Goal: Task Accomplishment & Management: Manage account settings

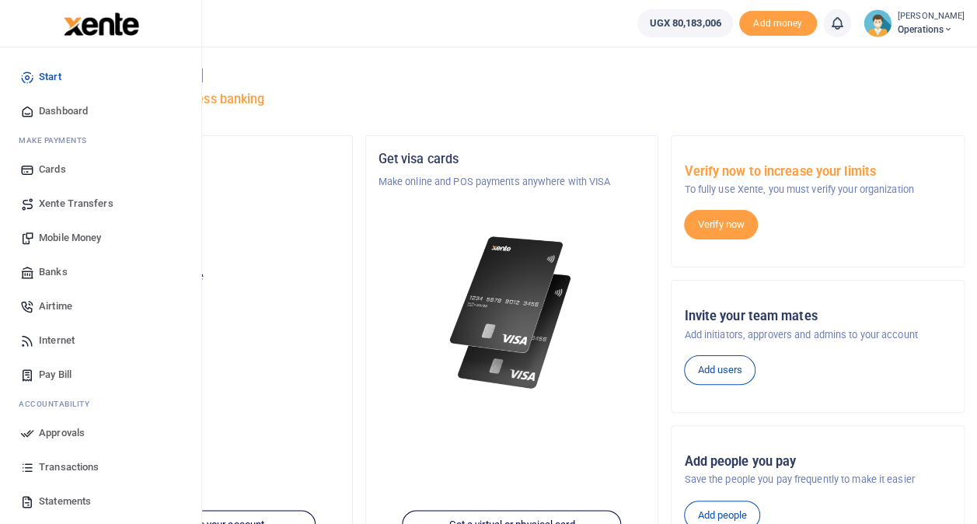
click at [62, 465] on span "Transactions" at bounding box center [69, 467] width 60 height 16
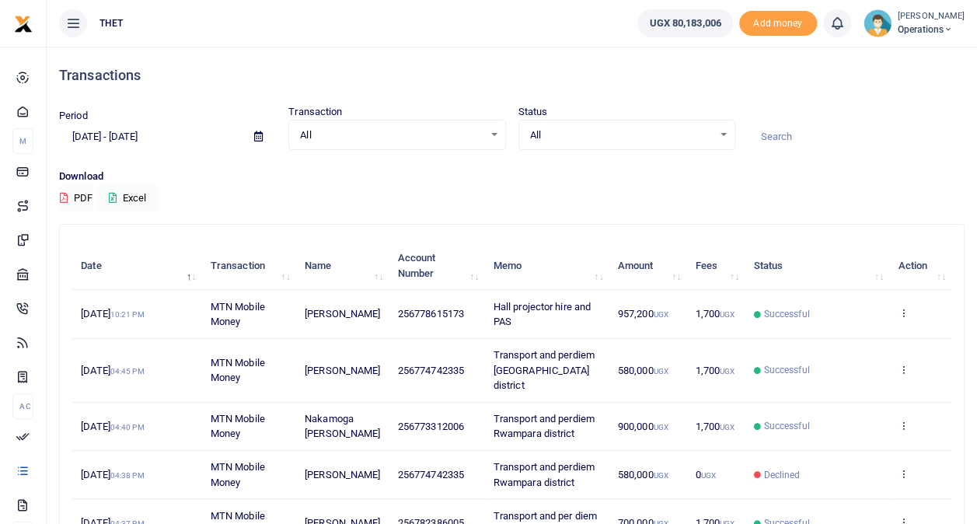
click at [494, 138] on div "All Select an option..." at bounding box center [396, 135] width 215 height 17
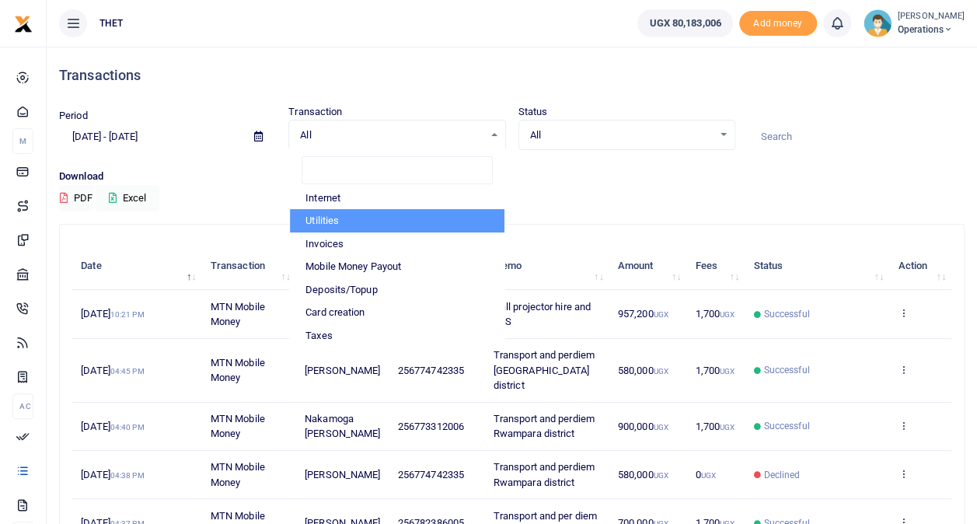
scroll to position [74, 0]
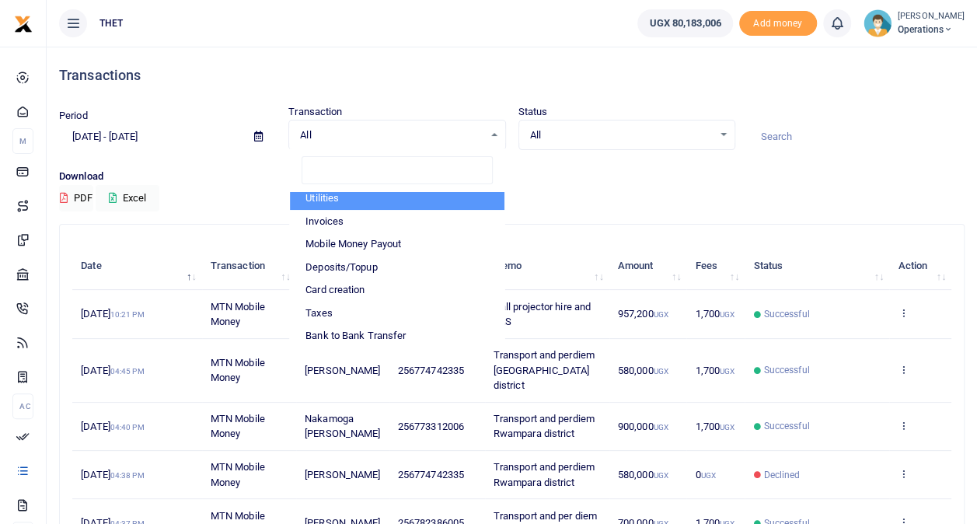
click at [505, 272] on th "Memo" at bounding box center [547, 266] width 124 height 48
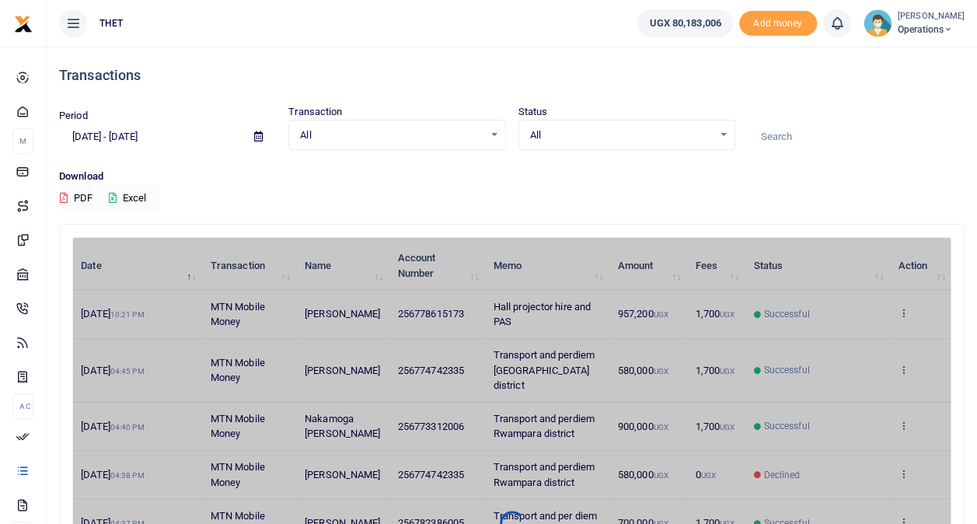
click at [726, 131] on div "All Select an option..." at bounding box center [626, 135] width 215 height 17
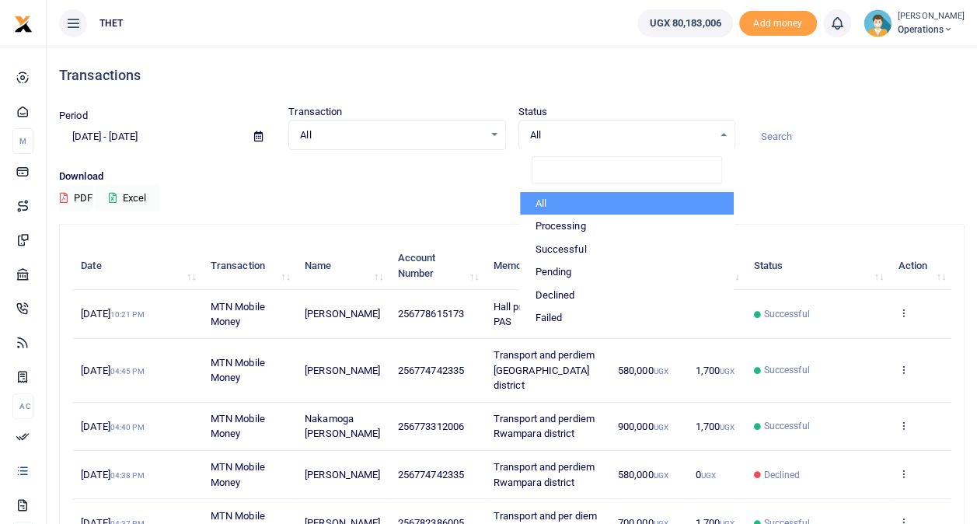
click at [868, 208] on div "Download PDF Excel" at bounding box center [511, 190] width 905 height 43
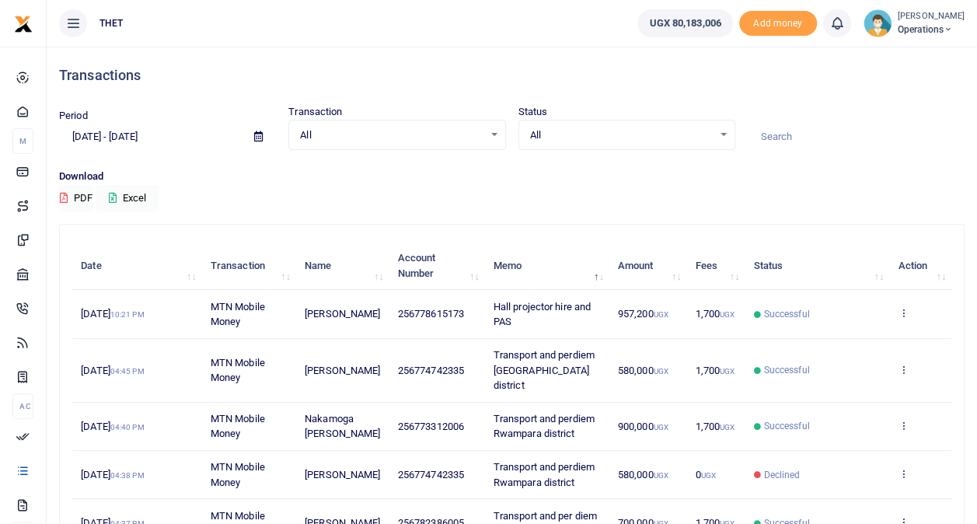
click at [173, 141] on input "08/18/2025 - 09/16/2025" at bounding box center [150, 137] width 183 height 26
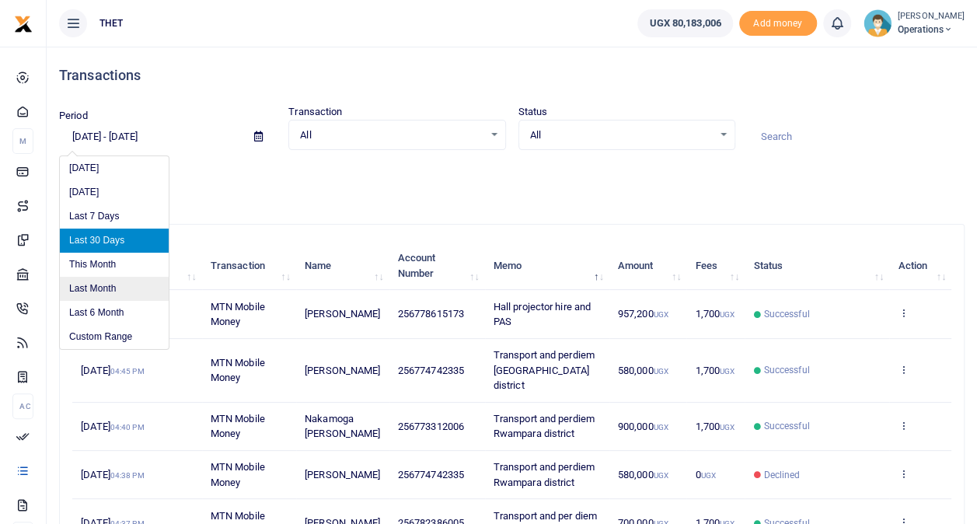
click at [102, 278] on li "Last Month" at bounding box center [114, 289] width 109 height 24
type input "08/01/2025 - 08/31/2025"
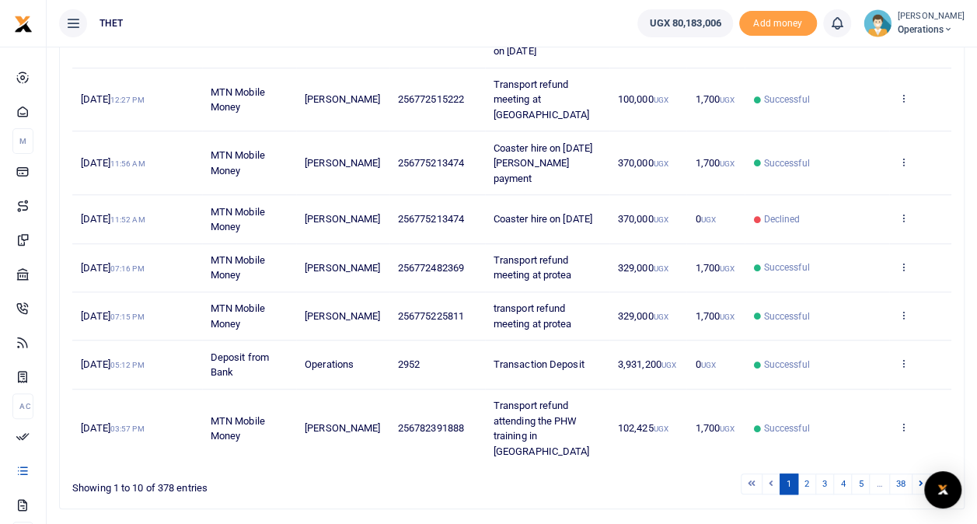
scroll to position [459, 0]
click at [810, 472] on link "2" at bounding box center [806, 482] width 19 height 21
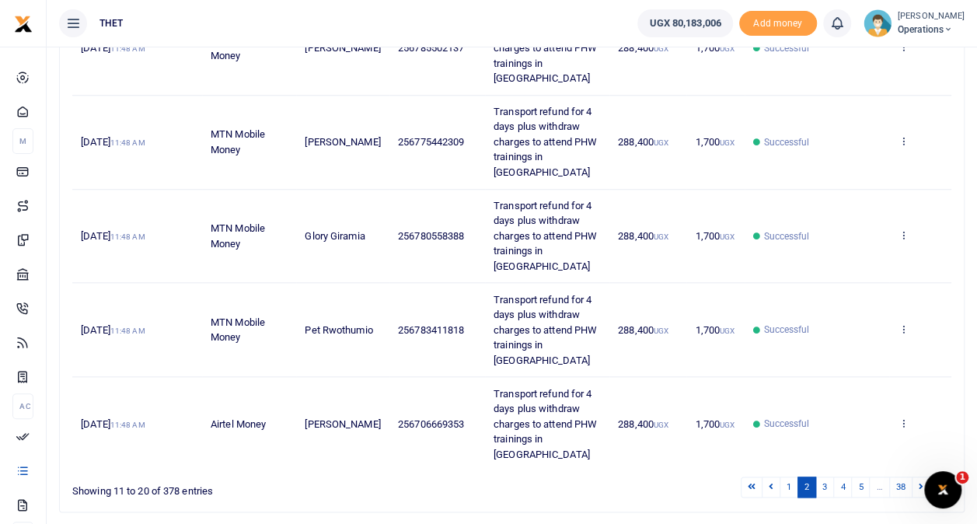
scroll to position [702, 0]
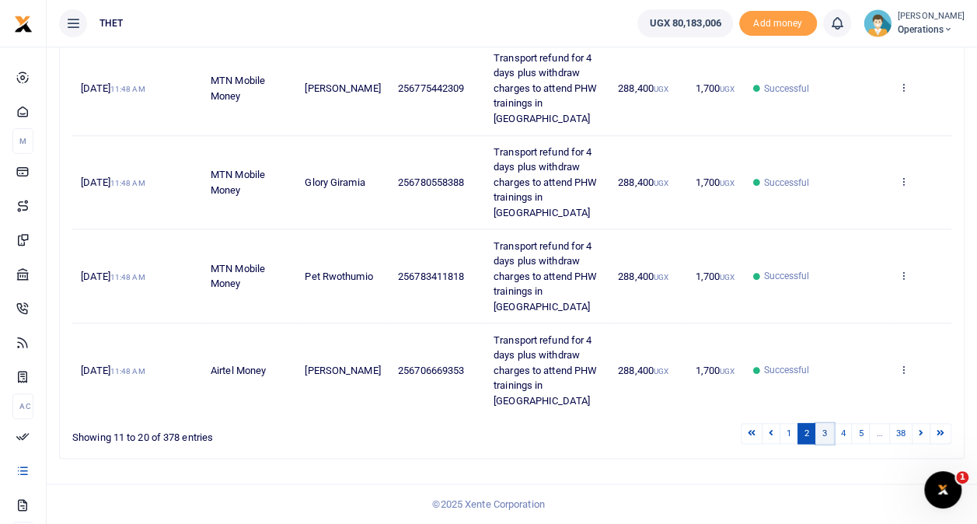
click at [827, 437] on link "3" at bounding box center [824, 433] width 19 height 21
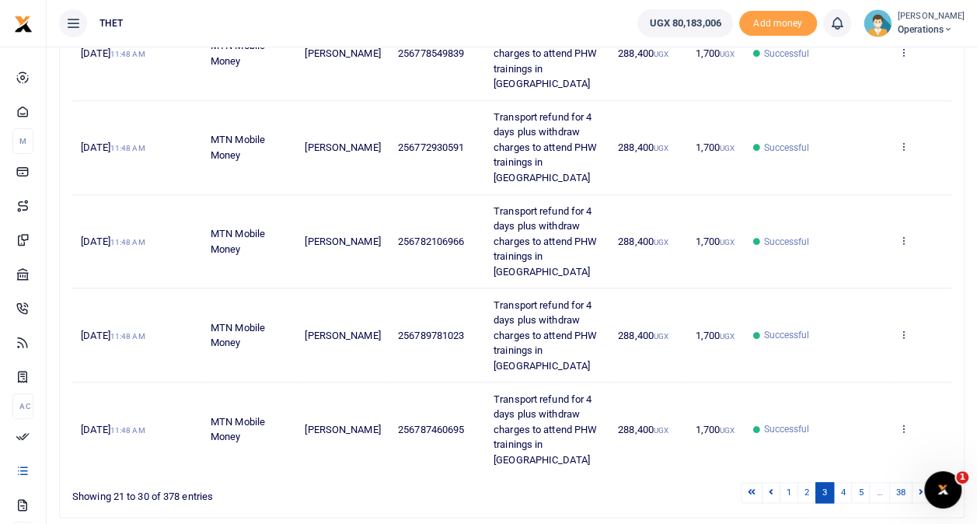
scroll to position [807, 0]
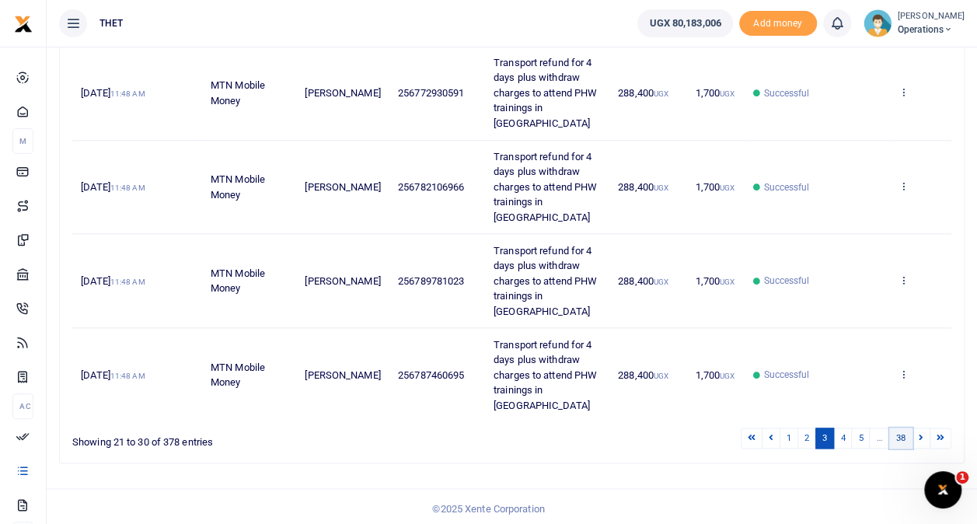
click at [905, 434] on link "38" at bounding box center [900, 437] width 23 height 21
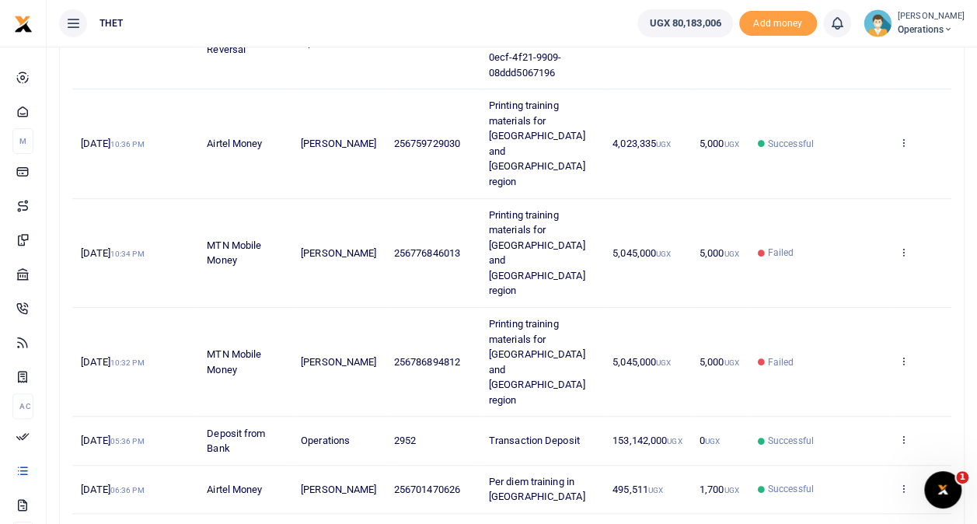
scroll to position [393, 0]
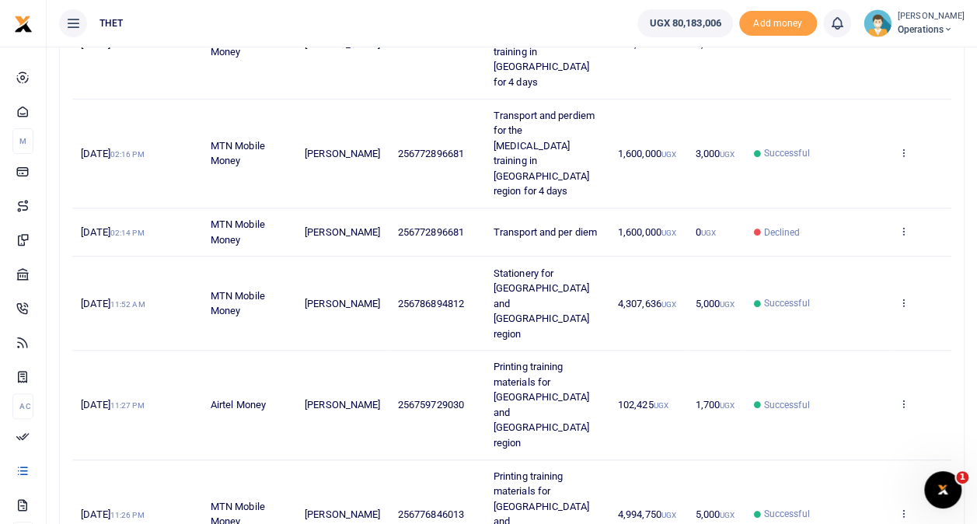
scroll to position [535, 0]
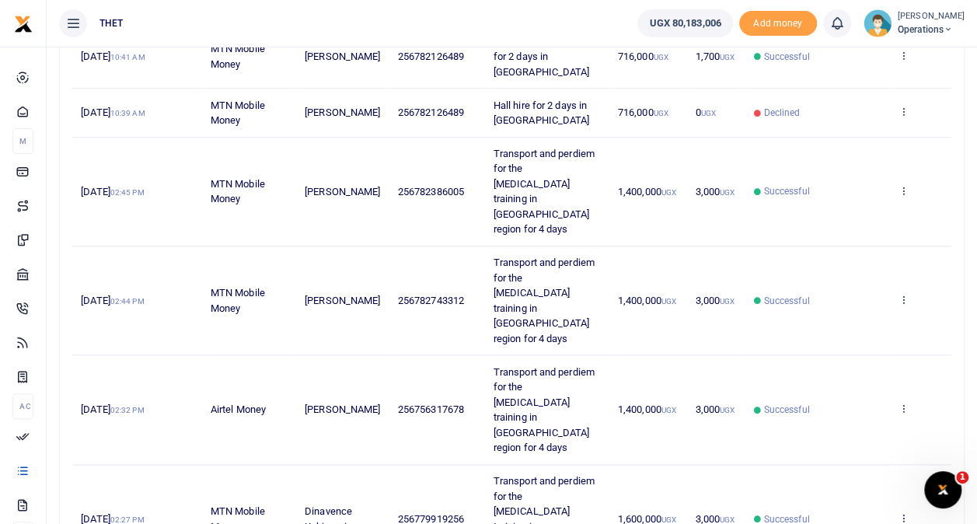
scroll to position [550, 0]
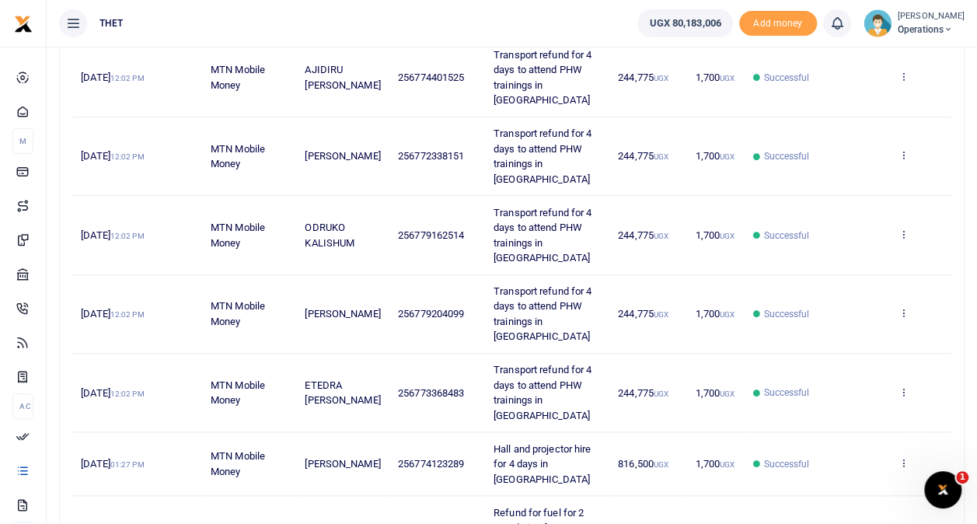
scroll to position [490, 0]
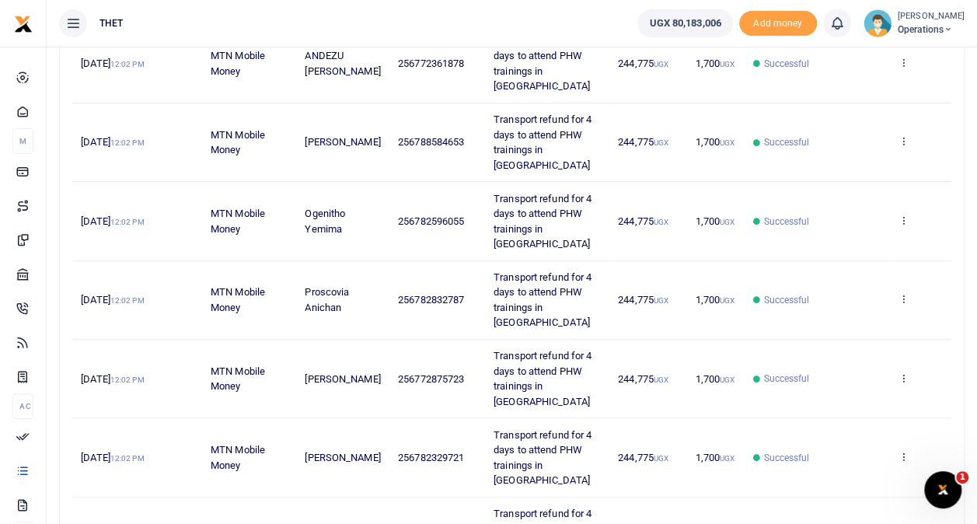
scroll to position [504, 0]
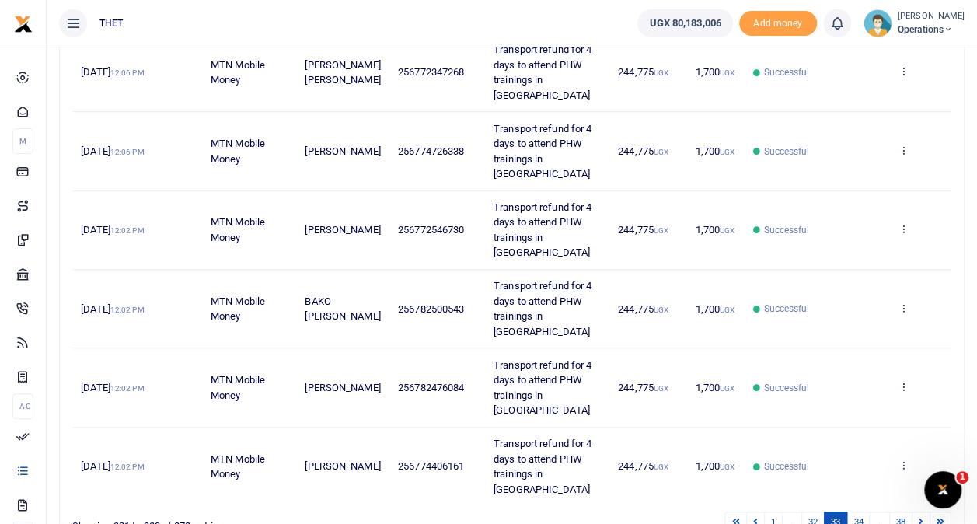
scroll to position [595, 0]
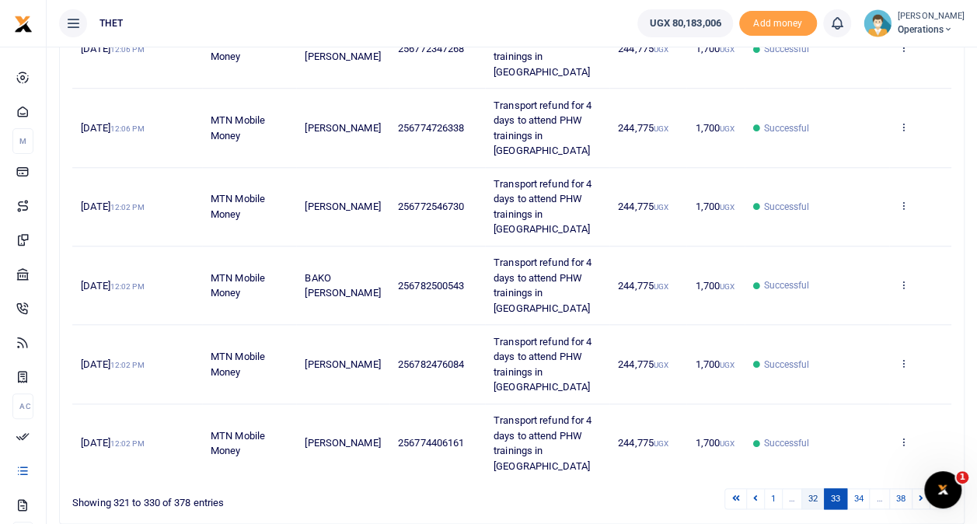
click at [810, 488] on link "32" at bounding box center [812, 498] width 23 height 21
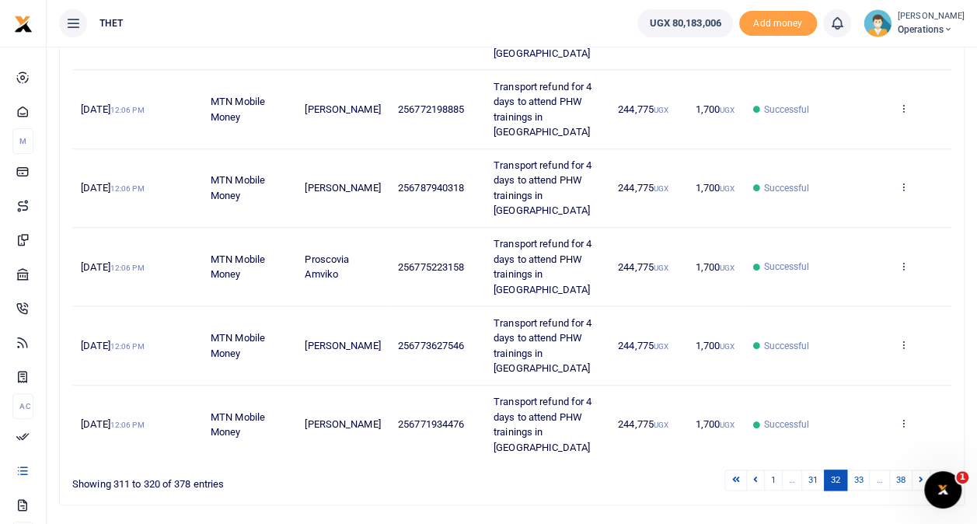
scroll to position [656, 0]
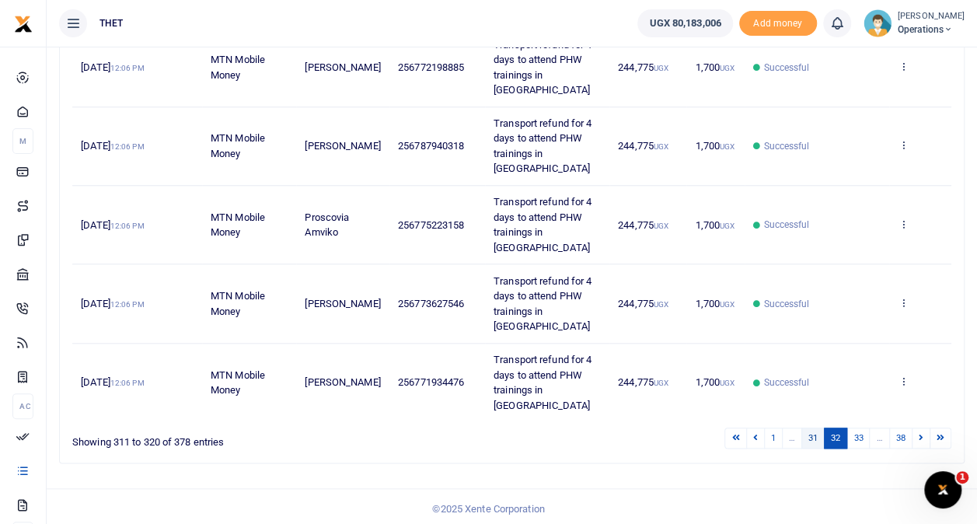
click at [816, 435] on link "31" at bounding box center [812, 437] width 23 height 21
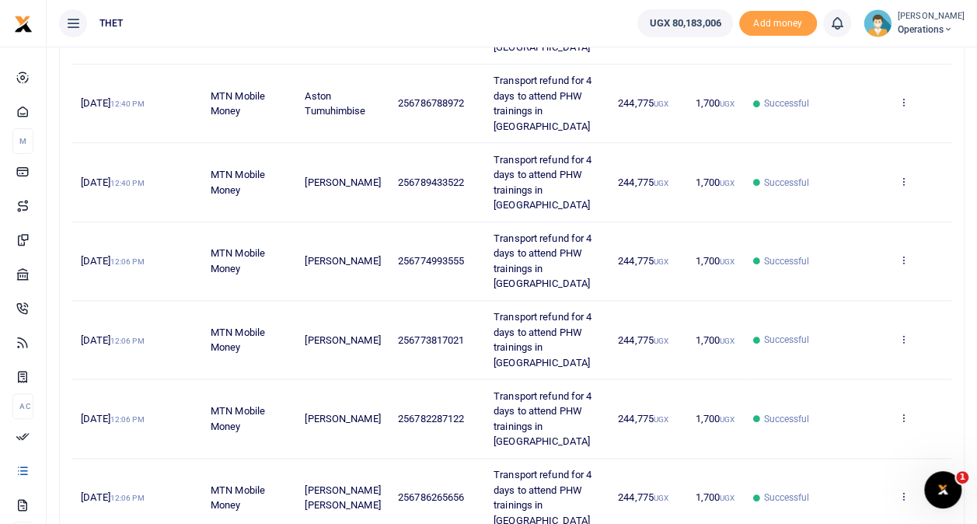
scroll to position [565, 0]
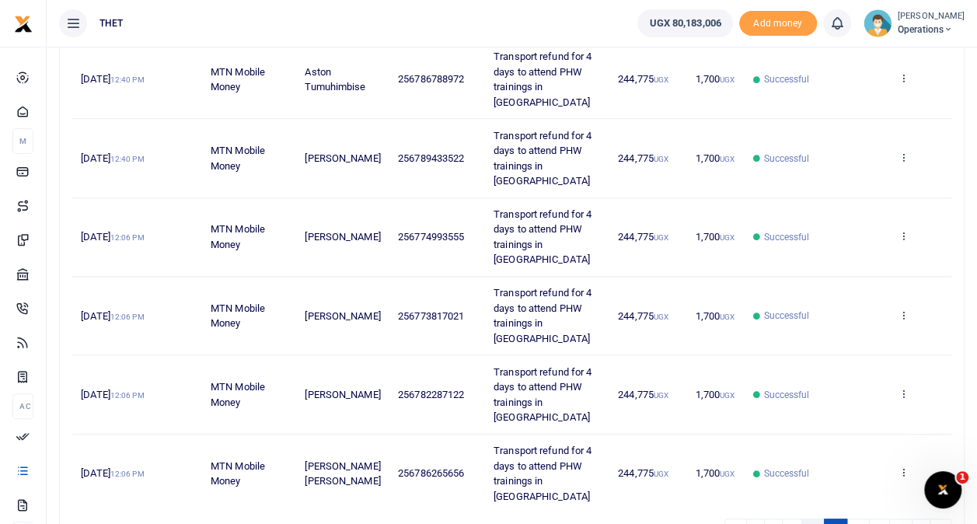
click at [809, 518] on link "30" at bounding box center [812, 528] width 23 height 21
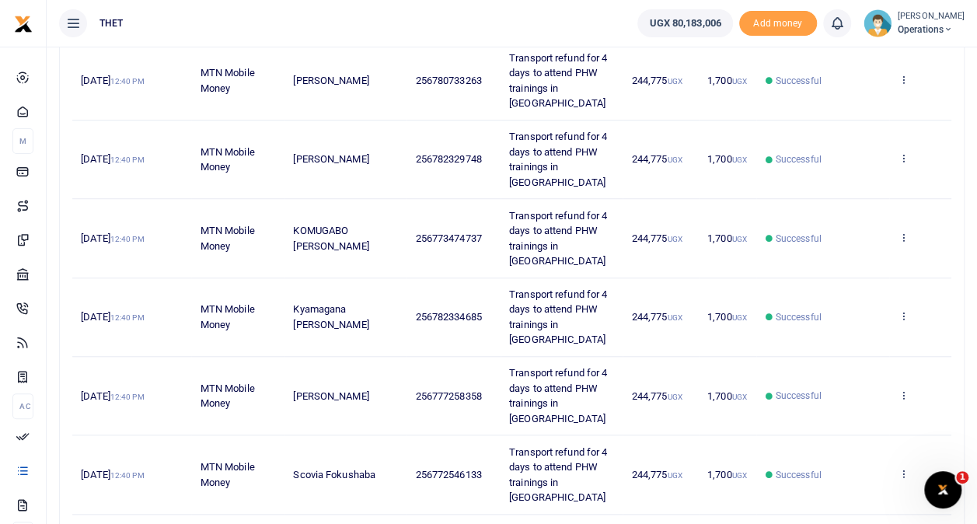
scroll to position [489, 0]
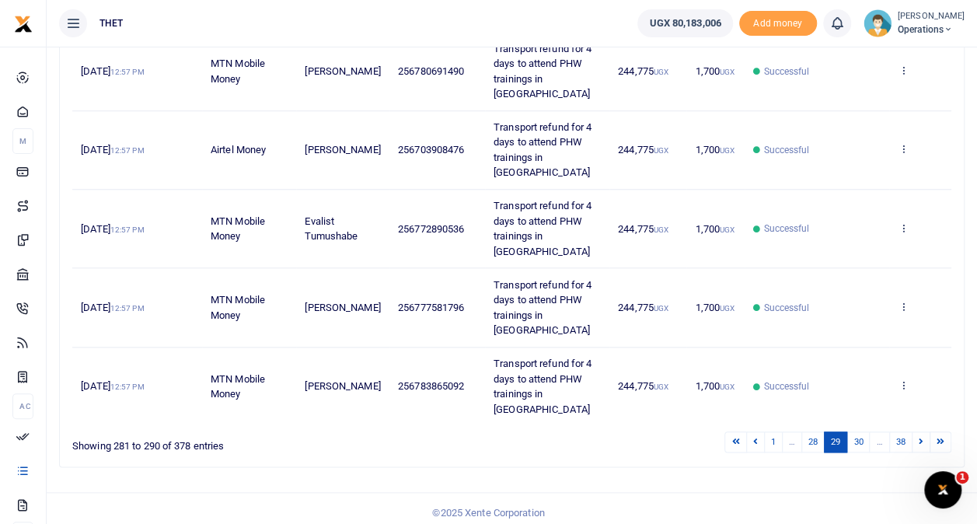
scroll to position [656, 0]
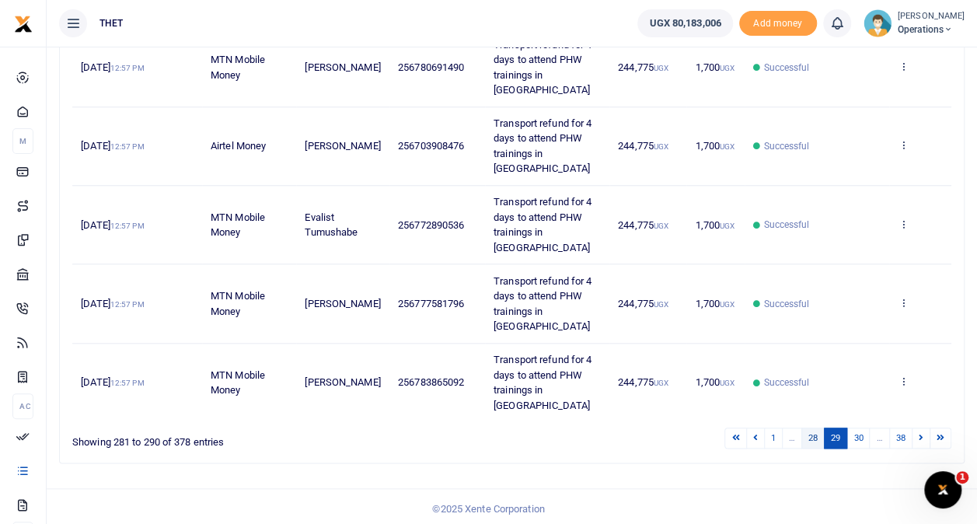
click at [811, 434] on link "28" at bounding box center [812, 437] width 23 height 21
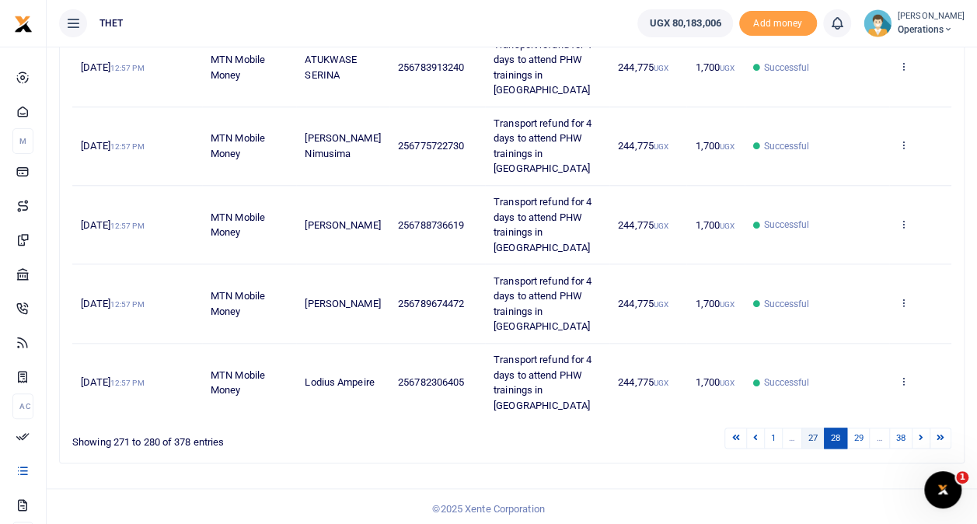
click at [817, 434] on link "27" at bounding box center [812, 437] width 23 height 21
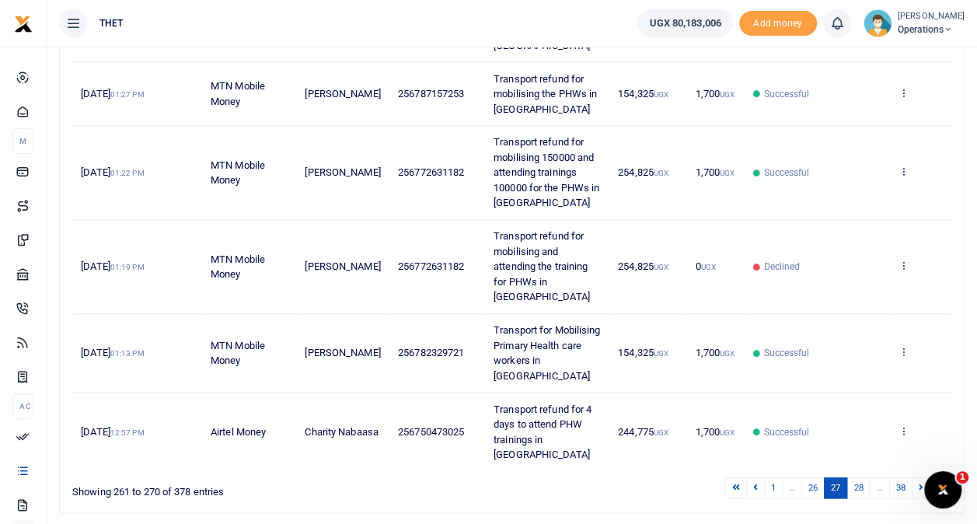
scroll to position [641, 0]
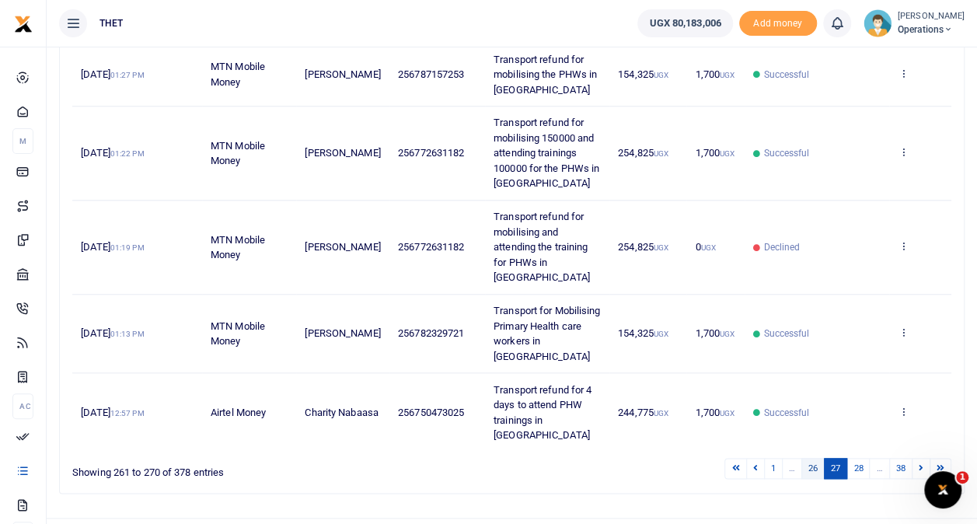
click at [810, 458] on link "26" at bounding box center [812, 468] width 23 height 21
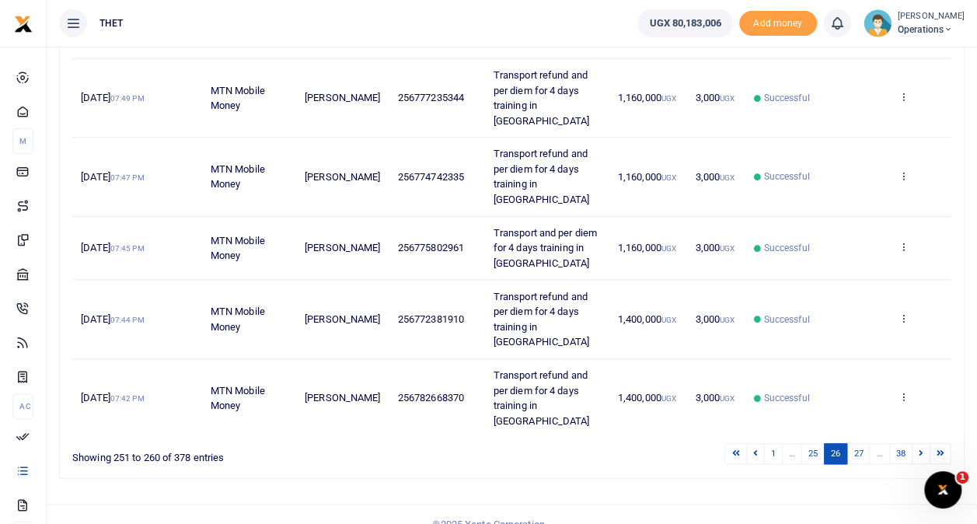
scroll to position [611, 0]
click at [811, 442] on link "25" at bounding box center [812, 452] width 23 height 21
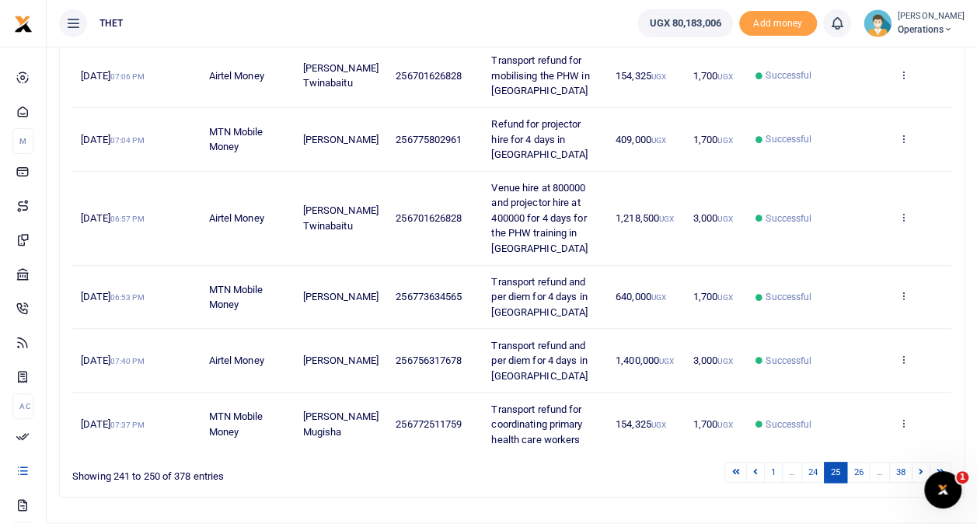
scroll to position [565, 0]
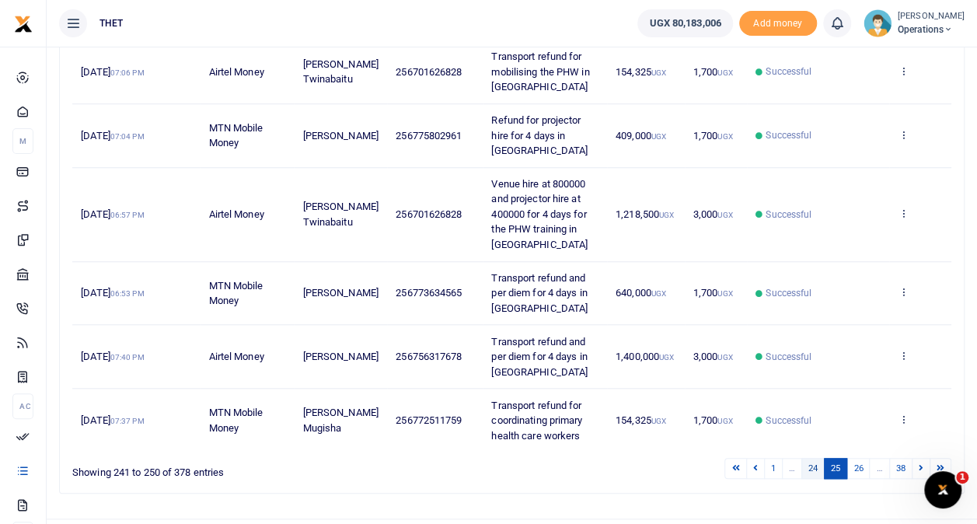
click at [816, 458] on link "24" at bounding box center [812, 468] width 23 height 21
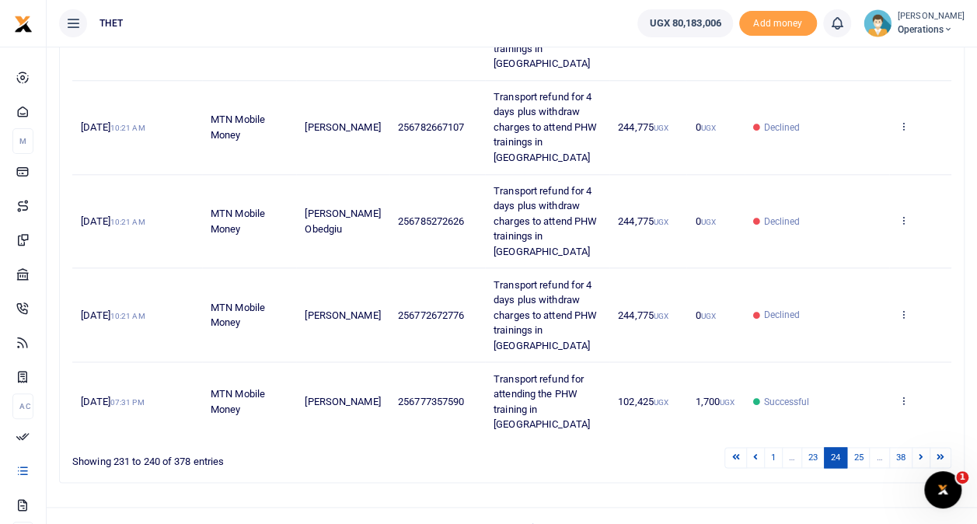
scroll to position [793, 0]
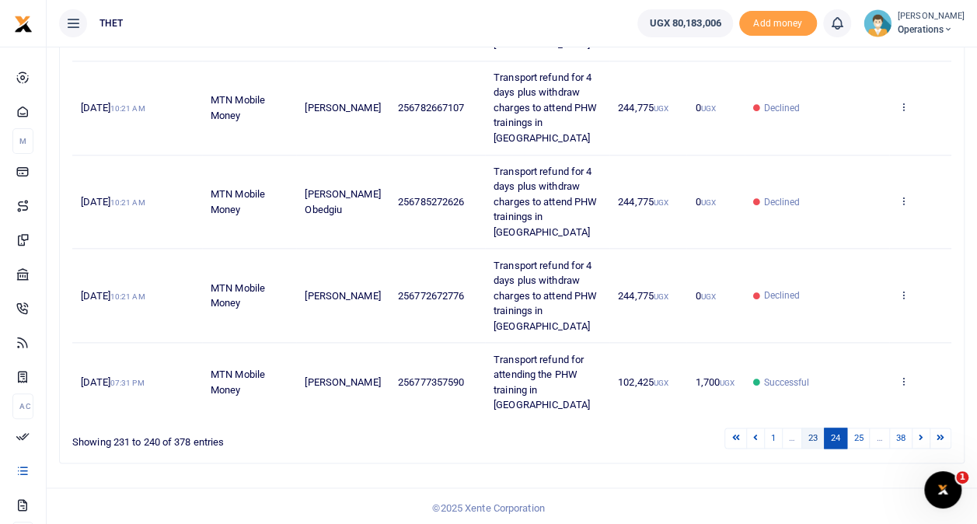
click at [810, 429] on link "23" at bounding box center [812, 437] width 23 height 21
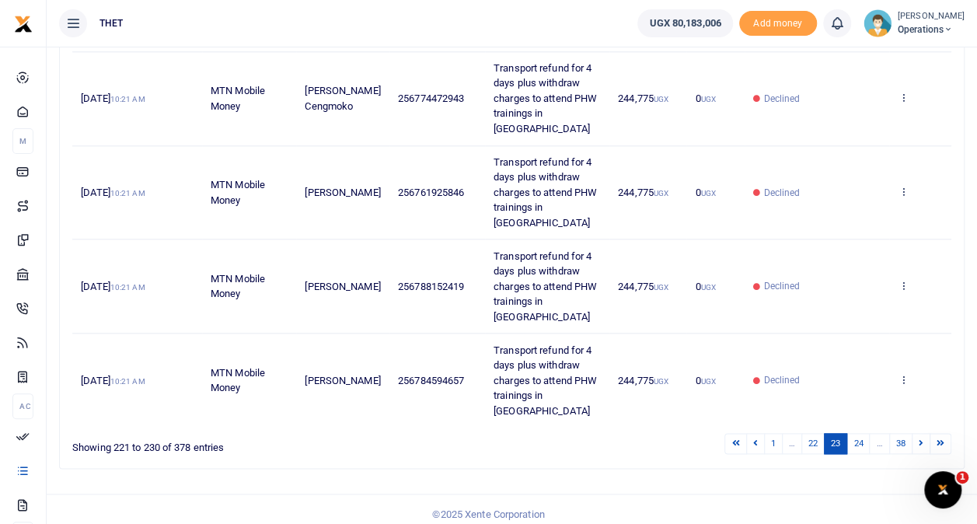
scroll to position [807, 0]
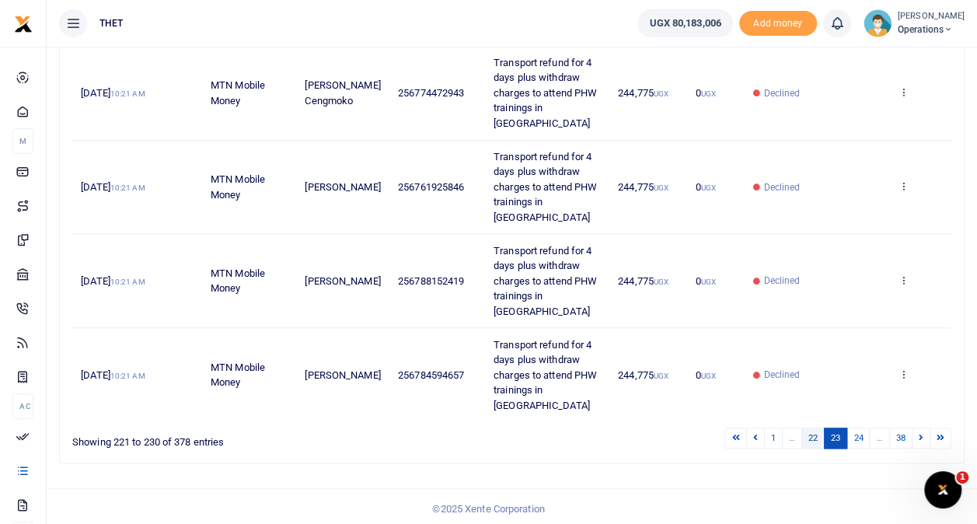
click at [815, 436] on link "22" at bounding box center [812, 437] width 23 height 21
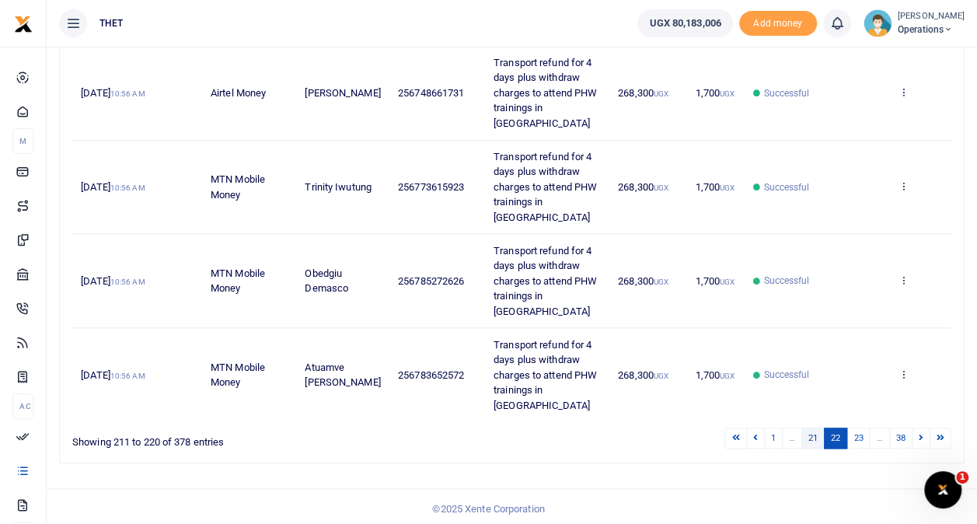
click at [811, 434] on link "21" at bounding box center [812, 437] width 23 height 21
click at [813, 432] on link "20" at bounding box center [812, 437] width 23 height 21
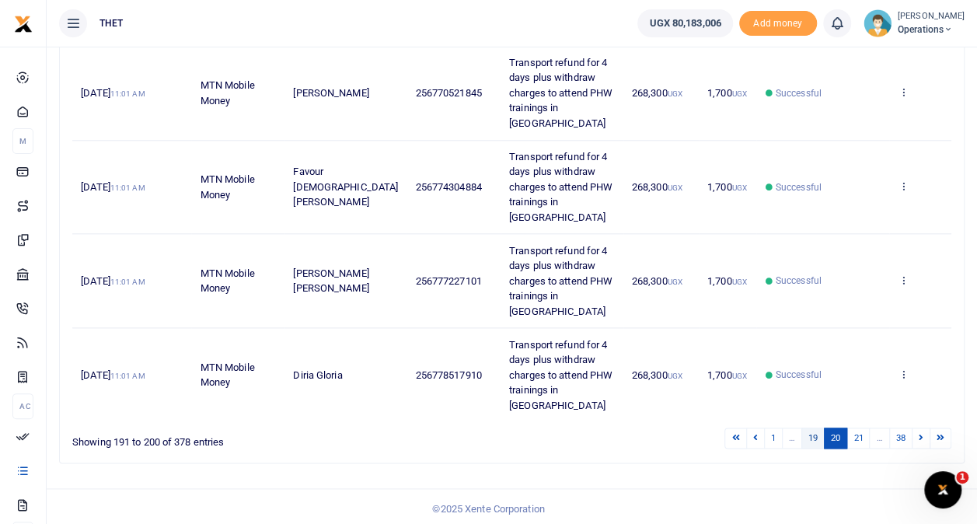
click at [814, 434] on link "19" at bounding box center [812, 437] width 23 height 21
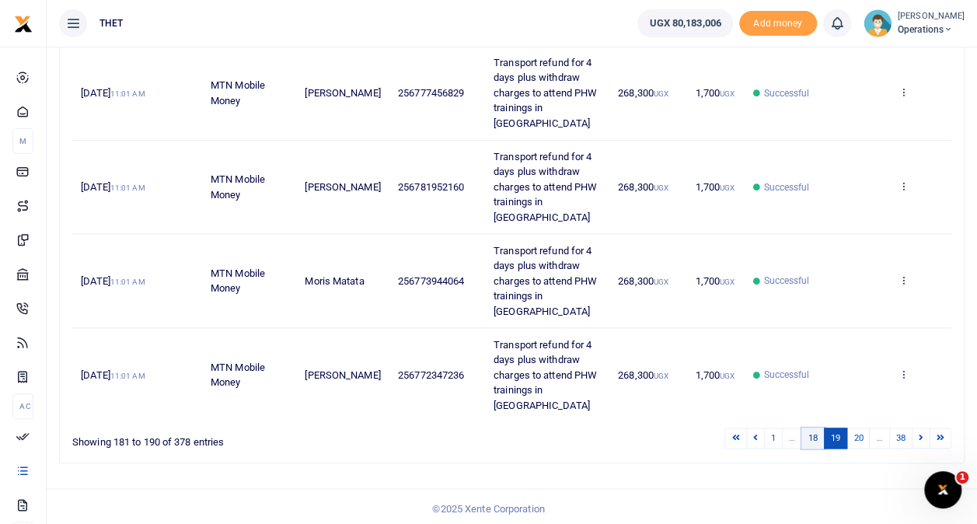
click at [814, 432] on link "18" at bounding box center [812, 437] width 23 height 21
click at [813, 437] on link "17" at bounding box center [812, 437] width 23 height 21
click at [813, 437] on link "16" at bounding box center [812, 437] width 23 height 21
click at [812, 431] on link "15" at bounding box center [812, 437] width 23 height 21
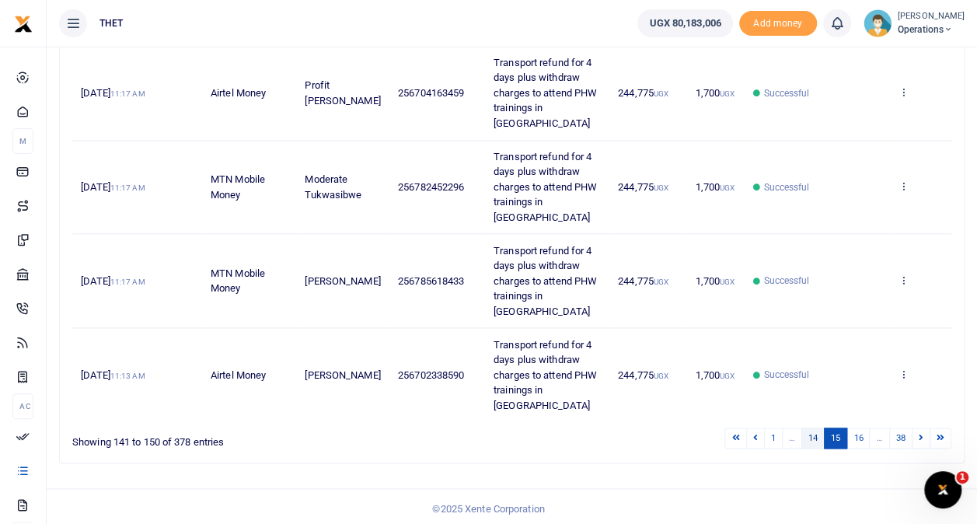
click at [811, 437] on link "14" at bounding box center [812, 437] width 23 height 21
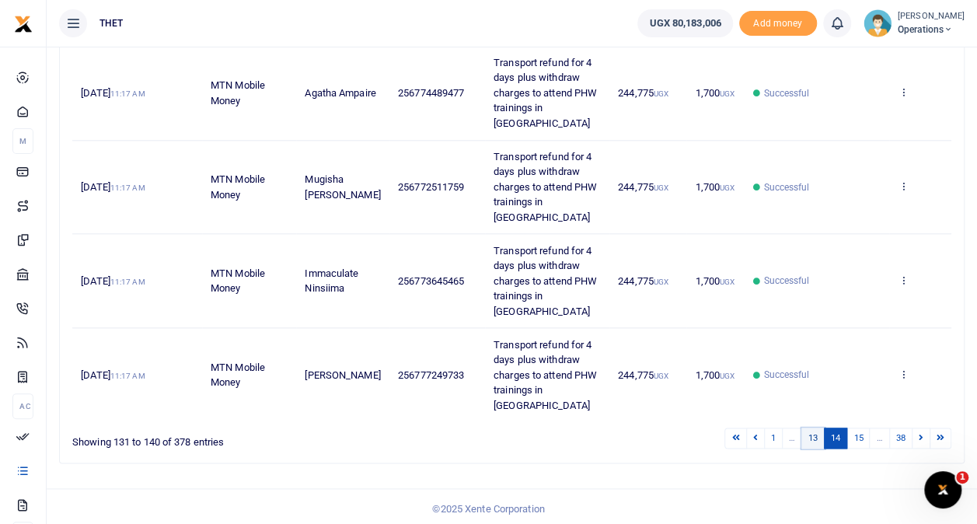
click at [812, 435] on link "13" at bounding box center [812, 437] width 23 height 21
click at [900, 19] on small "[PERSON_NAME]" at bounding box center [931, 16] width 67 height 13
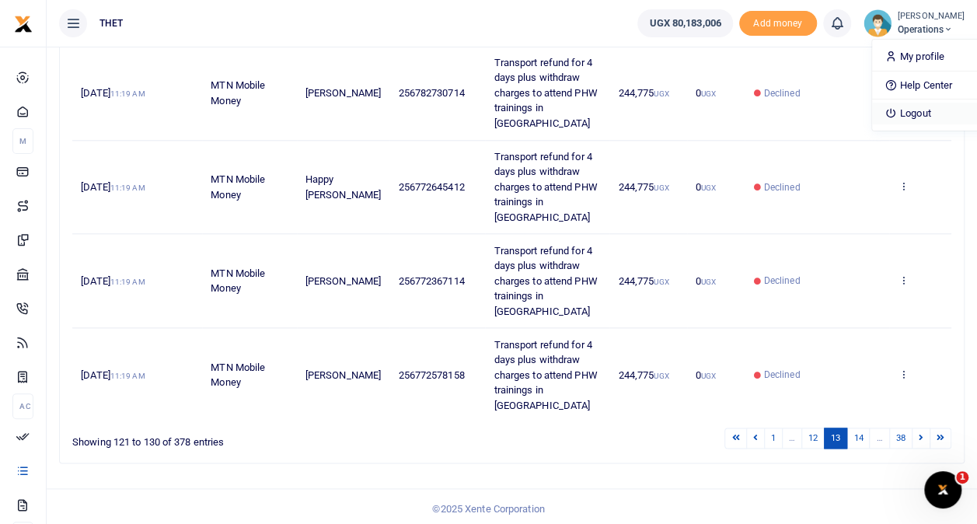
click at [888, 110] on link "Logout" at bounding box center [933, 114] width 123 height 22
